Goal: Information Seeking & Learning: Check status

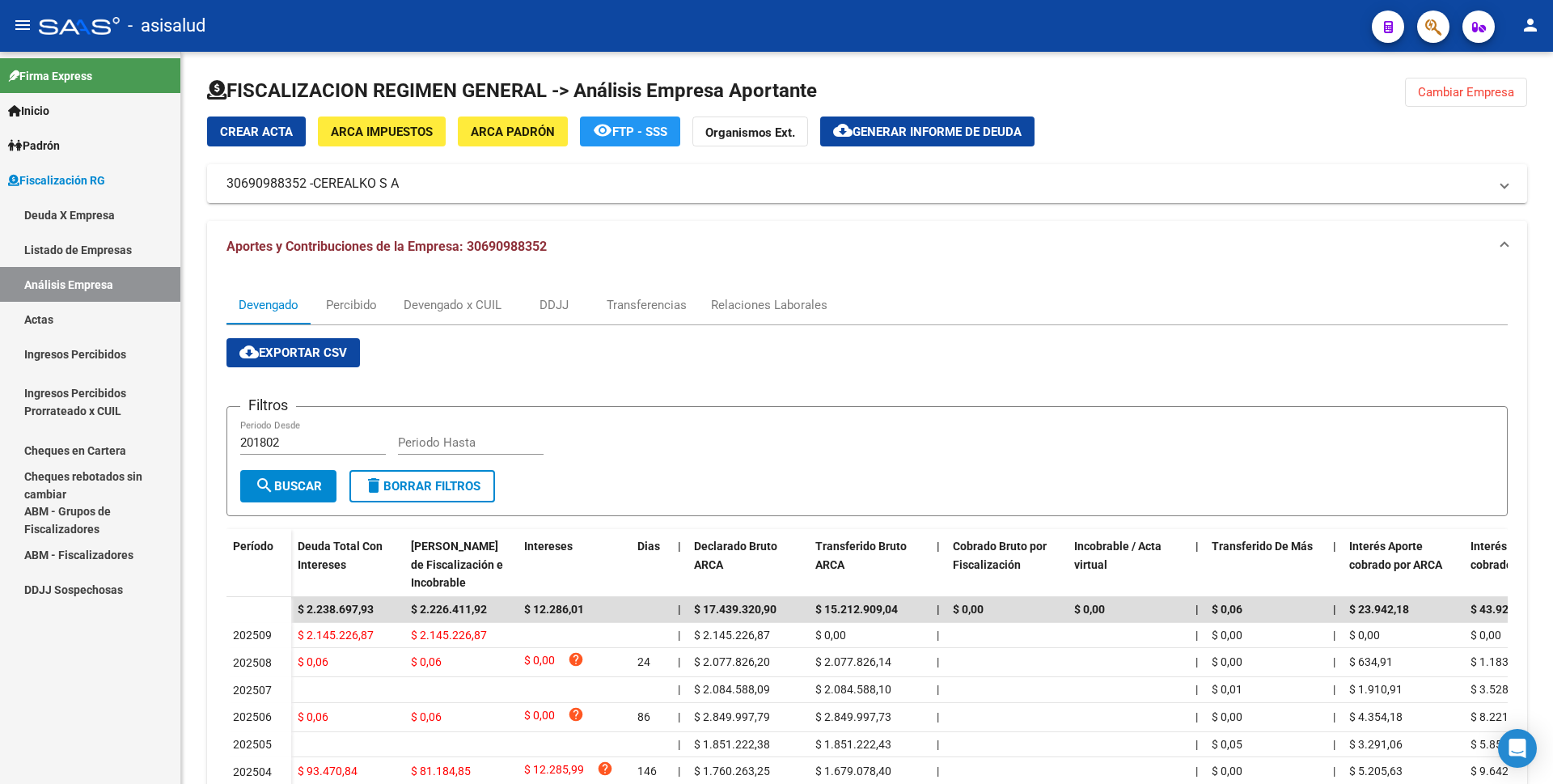
click at [1522, 12] on button "person" at bounding box center [1530, 26] width 33 height 33
click at [1498, 105] on button "exit_to_app Salir" at bounding box center [1498, 106] width 99 height 38
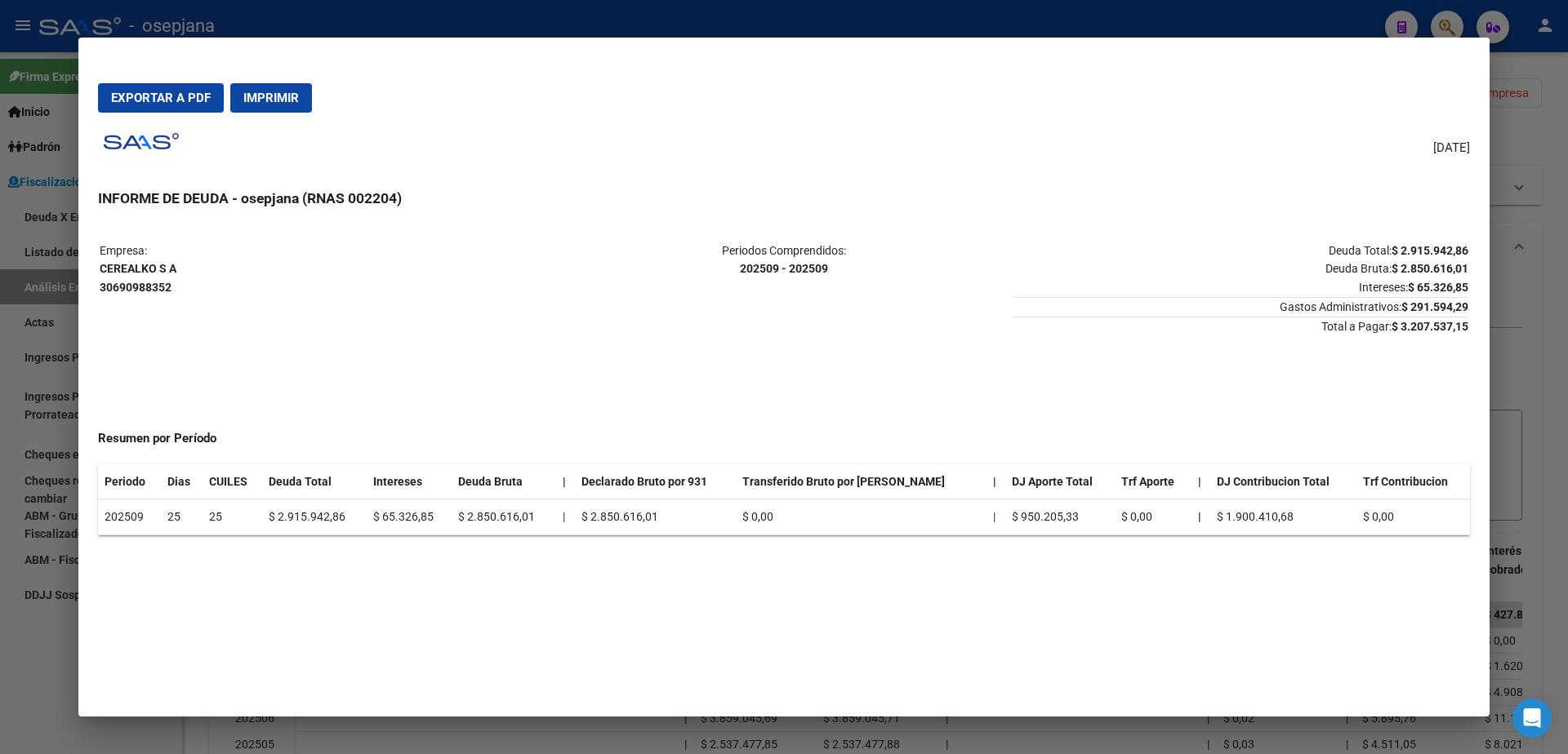
click at [0, 424] on div at bounding box center [784, 377] width 1568 height 754
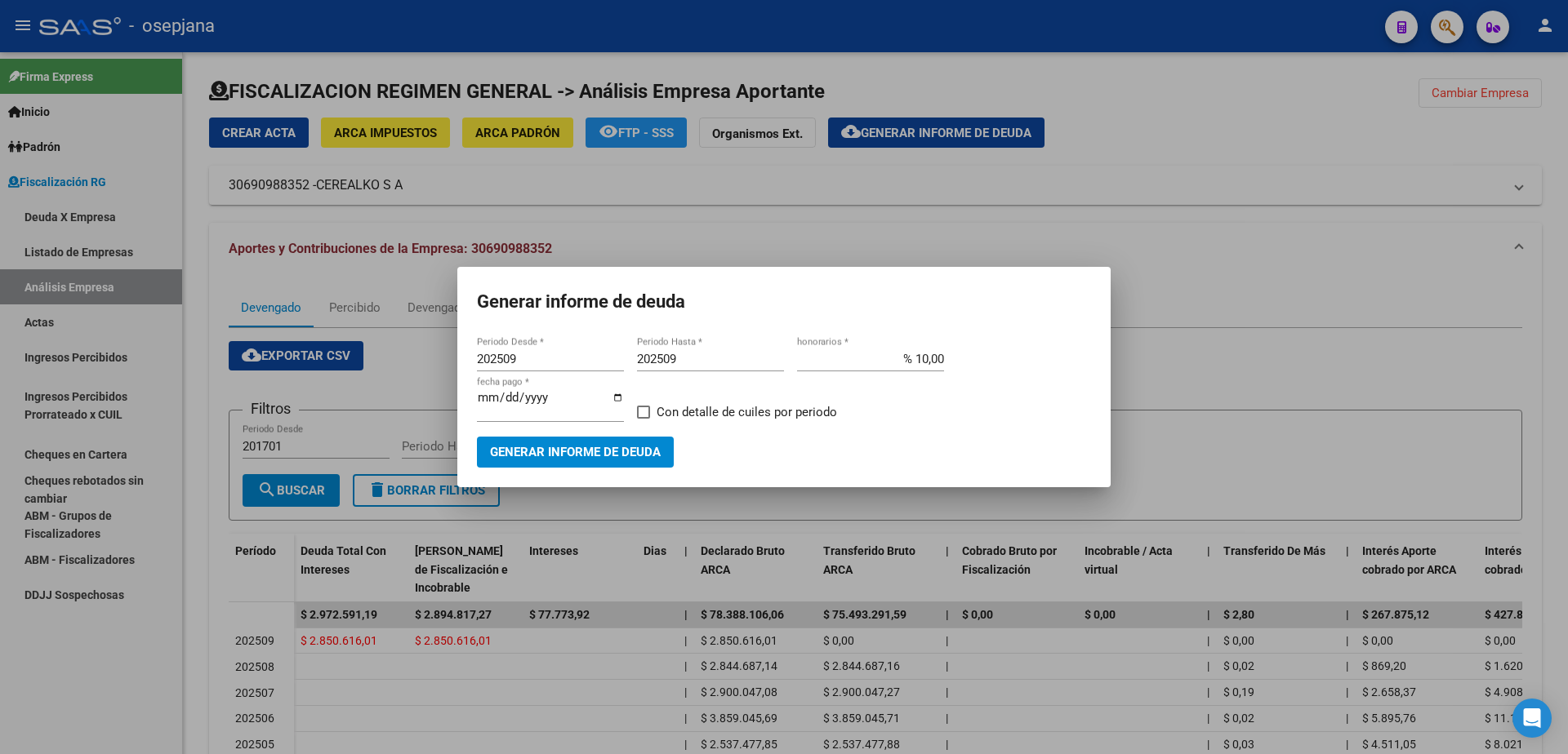
click at [92, 315] on div at bounding box center [784, 377] width 1568 height 754
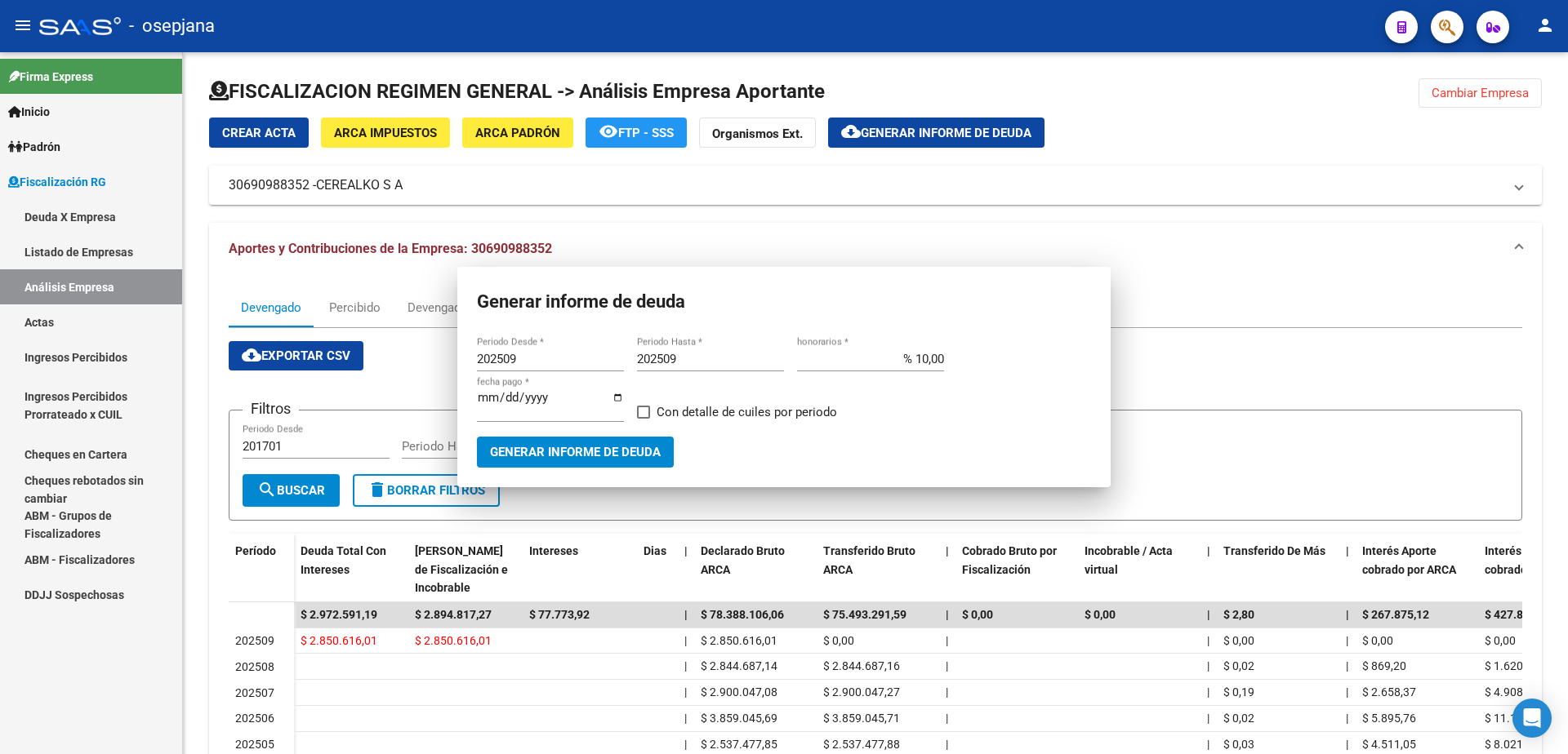
click at [94, 293] on link "Análisis Empresa" at bounding box center [91, 287] width 182 height 35
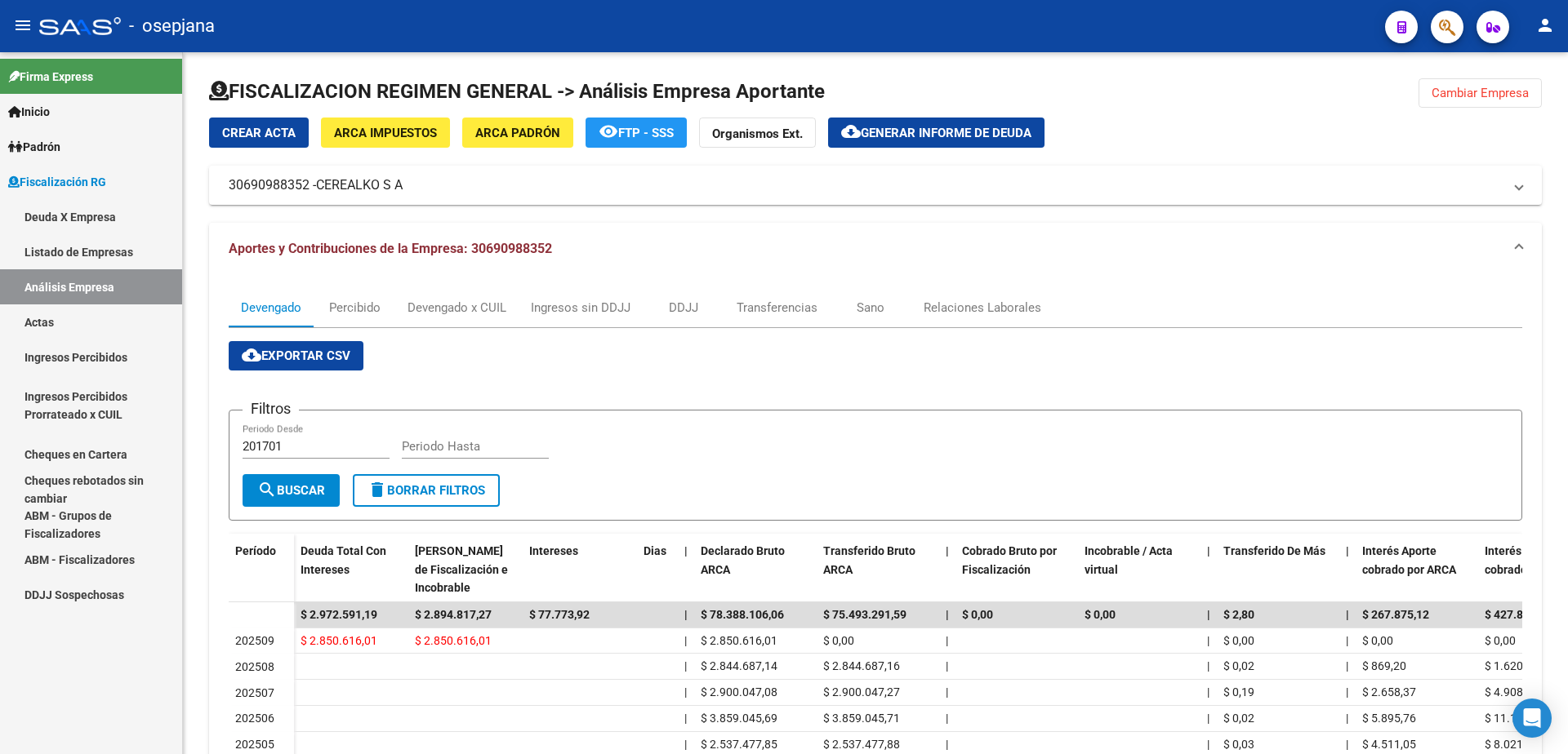
click at [90, 308] on link "Actas" at bounding box center [91, 323] width 182 height 35
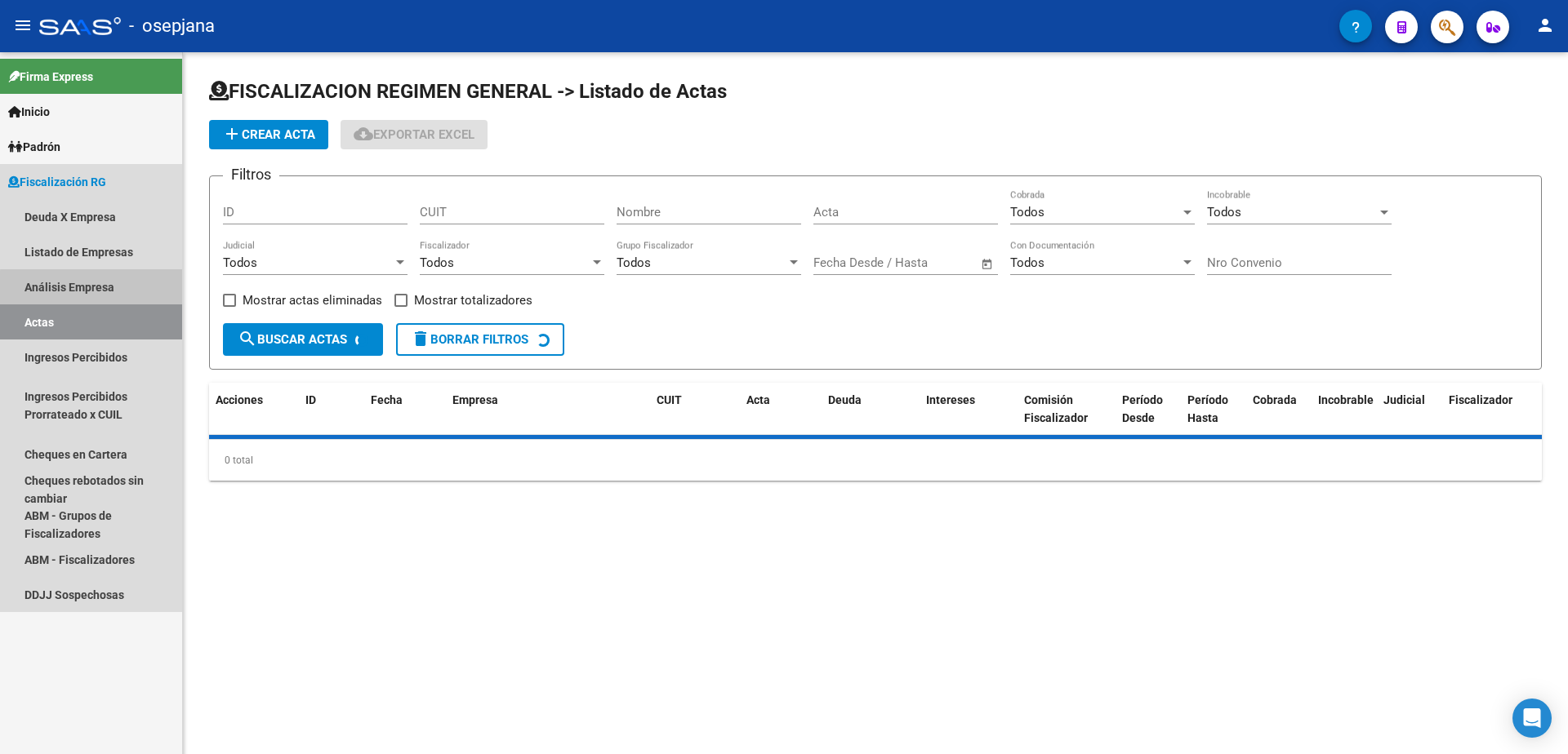
click at [98, 299] on link "Análisis Empresa" at bounding box center [91, 287] width 182 height 35
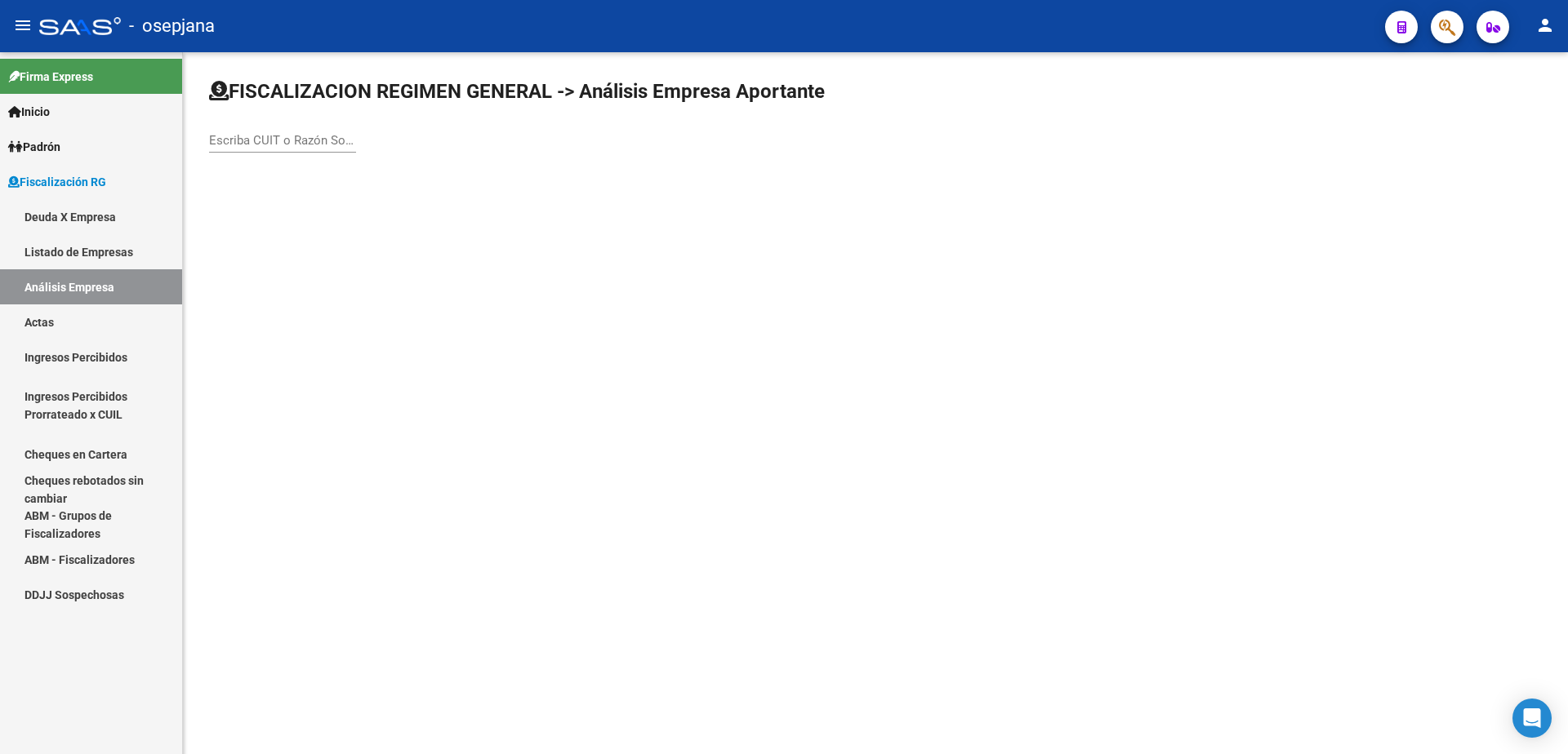
click at [256, 119] on div "Escriba CUIT o Razón Social para buscar" at bounding box center [283, 135] width 147 height 35
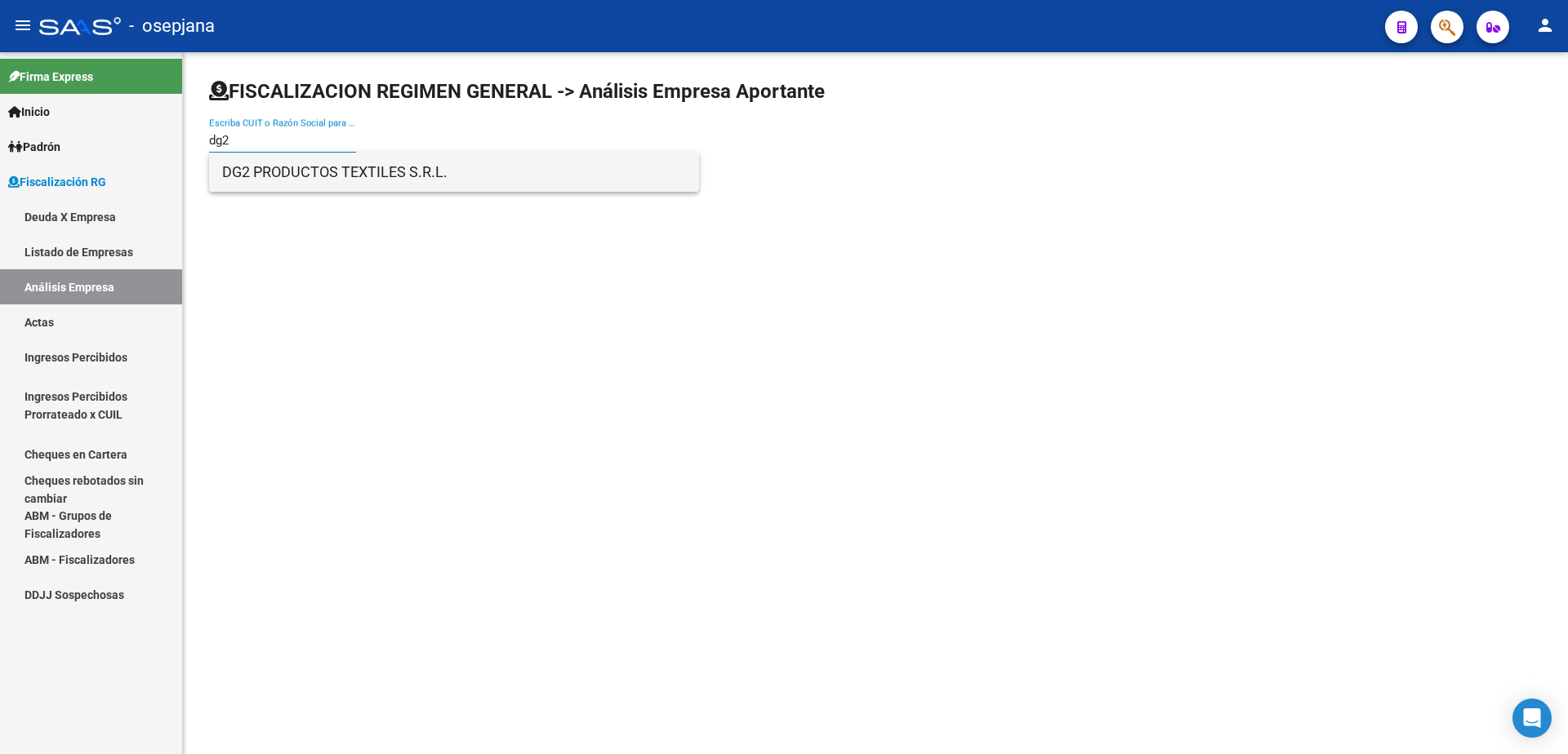
type input "dg2"
click at [303, 176] on span "DG2 PRODUCTOS TEXTILES S.R.L." at bounding box center [454, 172] width 464 height 39
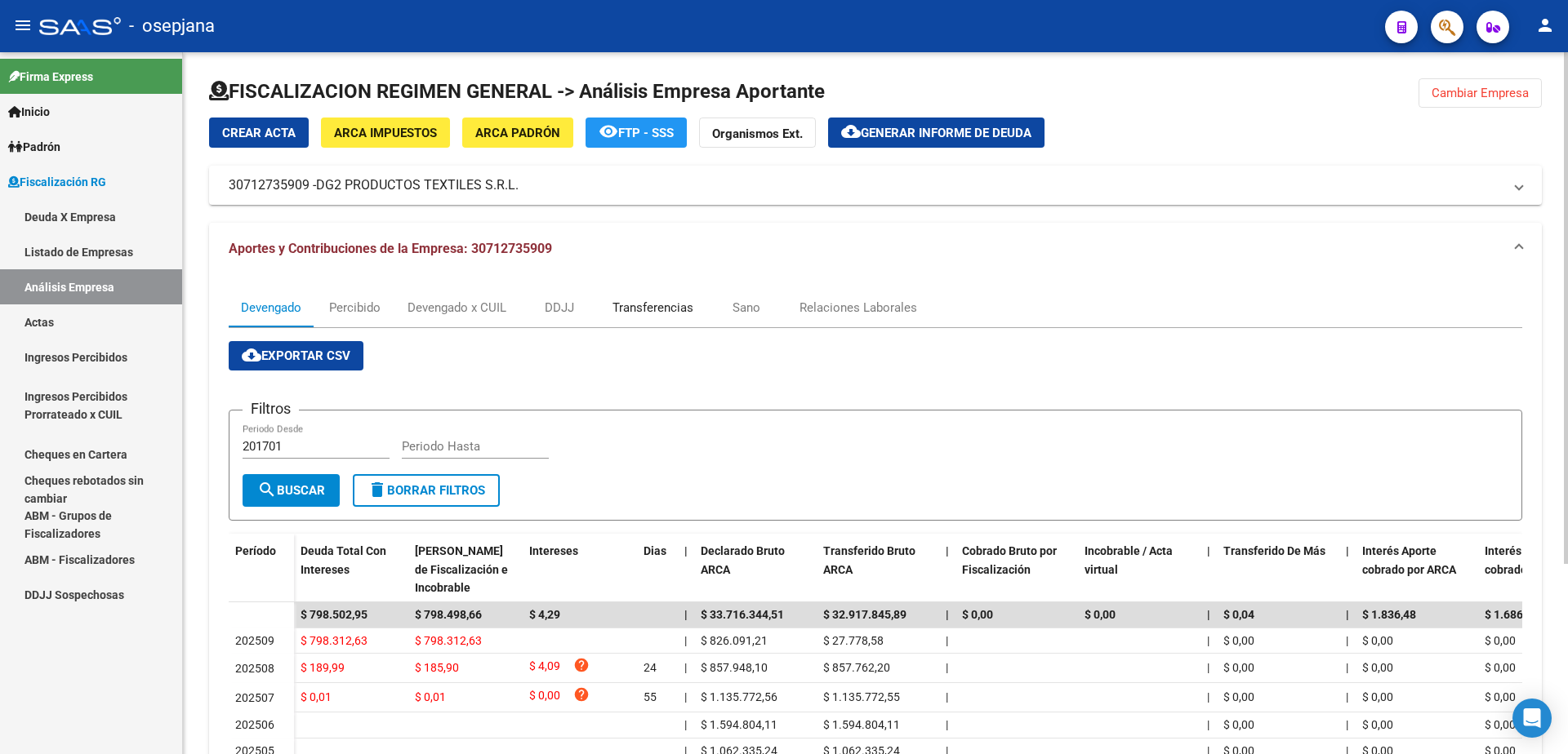
click at [642, 305] on div "Transferencias" at bounding box center [653, 307] width 81 height 18
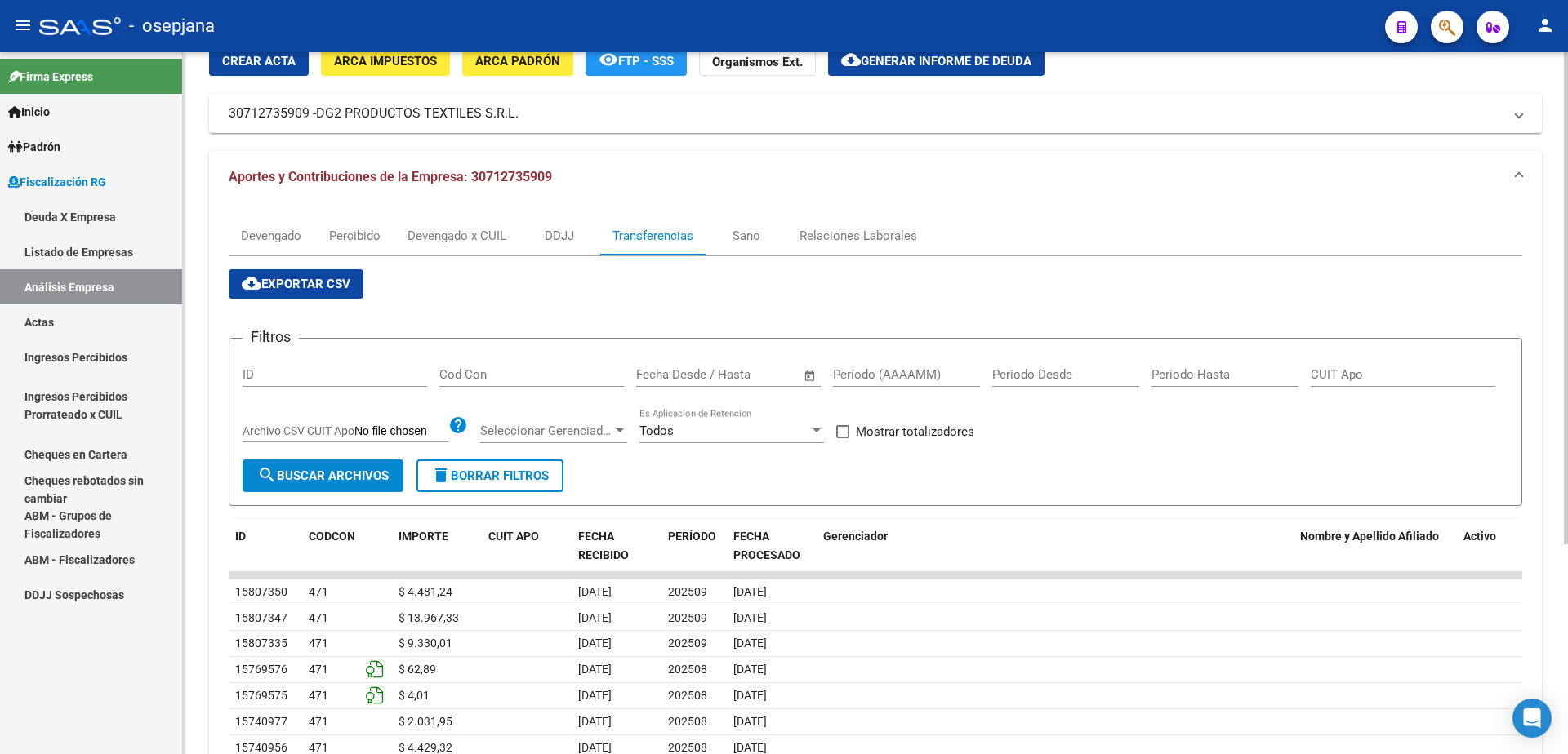
scroll to position [163, 0]
